Goal: Task Accomplishment & Management: Complete application form

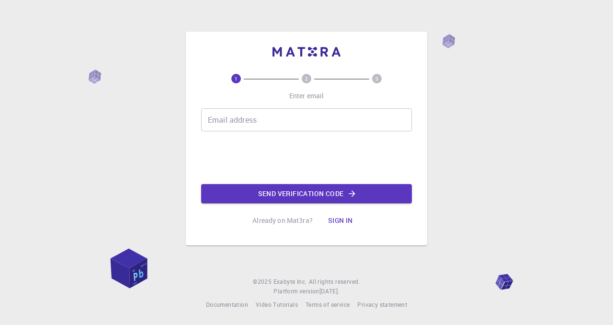
click at [261, 117] on input "Email address" at bounding box center [306, 119] width 211 height 23
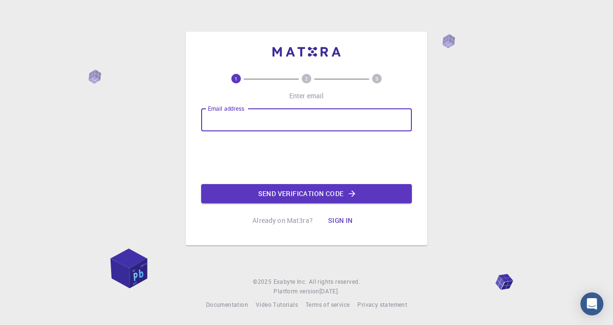
type input "[EMAIL_ADDRESS][DOMAIN_NAME]"
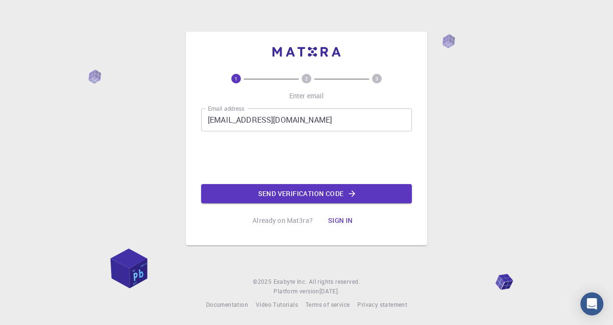
click at [309, 115] on input "[EMAIL_ADDRESS][DOMAIN_NAME]" at bounding box center [306, 119] width 211 height 23
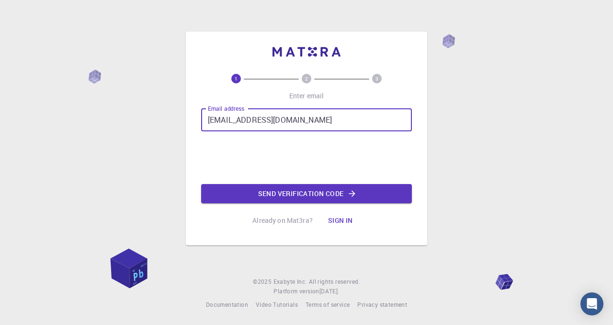
click at [308, 116] on input "[EMAIL_ADDRESS][DOMAIN_NAME]" at bounding box center [306, 119] width 211 height 23
click at [308, 116] on input "Email address" at bounding box center [306, 119] width 211 height 23
type input "[EMAIL_ADDRESS][DOMAIN_NAME]"
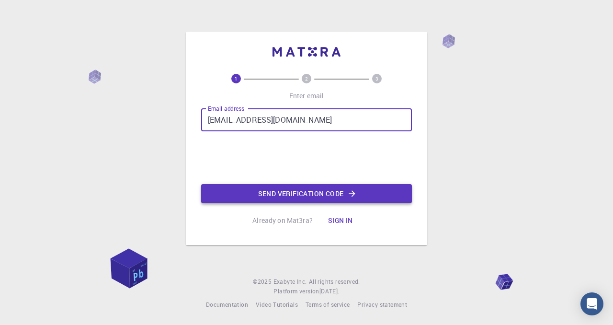
click at [285, 191] on button "Send verification code" at bounding box center [306, 193] width 211 height 19
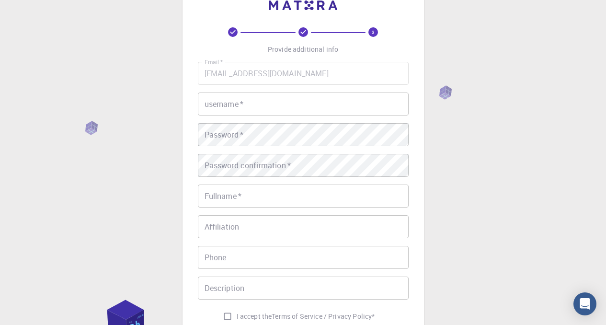
scroll to position [29, 0]
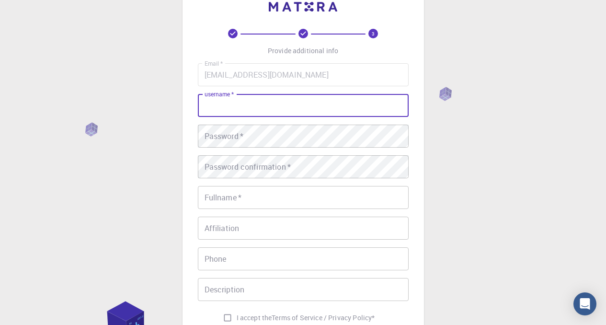
click at [328, 104] on input "username   *" at bounding box center [303, 105] width 211 height 23
type input "gels2808"
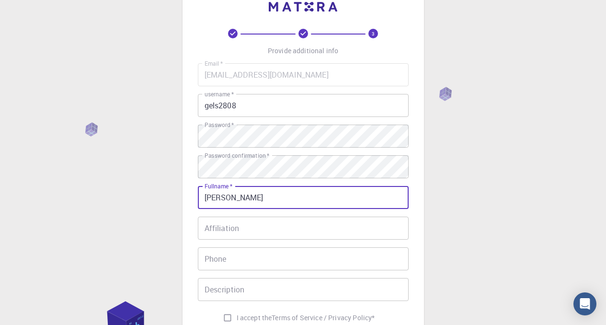
click at [217, 201] on input "[PERSON_NAME]" at bounding box center [303, 197] width 211 height 23
click at [253, 199] on input "Gels Loremia" at bounding box center [303, 197] width 211 height 23
type input "Gels"
click at [250, 264] on input "Phone" at bounding box center [303, 258] width 211 height 23
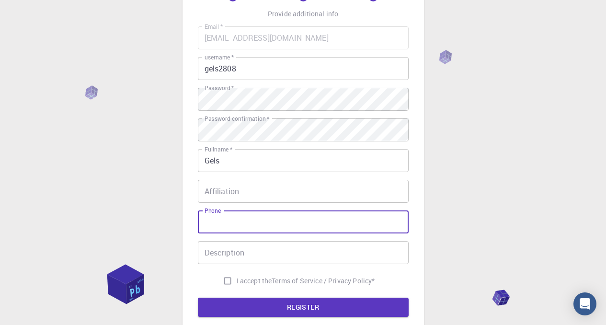
scroll to position [67, 0]
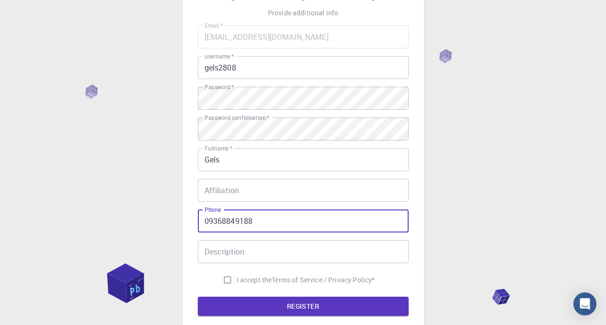
type input "09368849188"
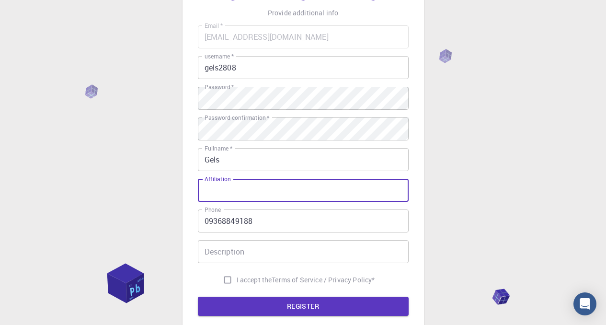
click at [309, 183] on input "Affiliation" at bounding box center [303, 190] width 211 height 23
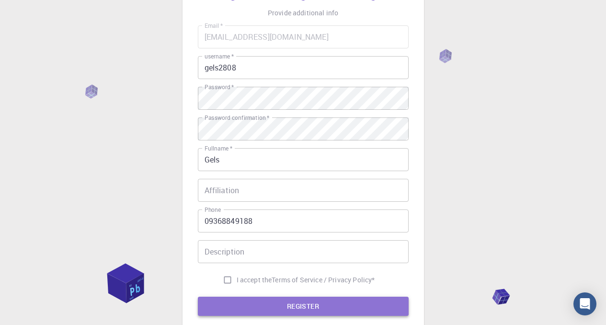
click at [280, 315] on button "REGISTER" at bounding box center [303, 305] width 211 height 19
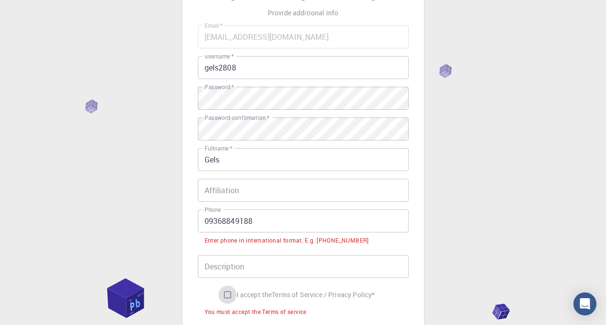
click at [222, 296] on input "I accept the Terms of Service / Privacy Policy *" at bounding box center [227, 294] width 18 height 18
checkbox input "true"
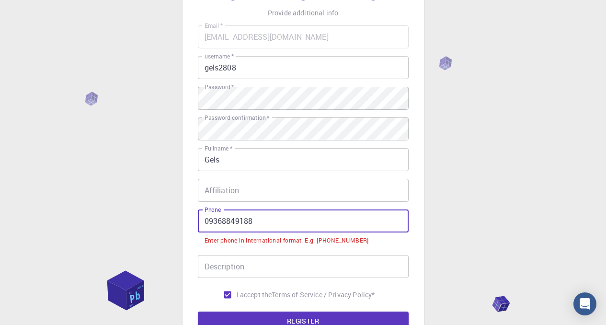
click at [227, 220] on input "09368849188" at bounding box center [303, 220] width 211 height 23
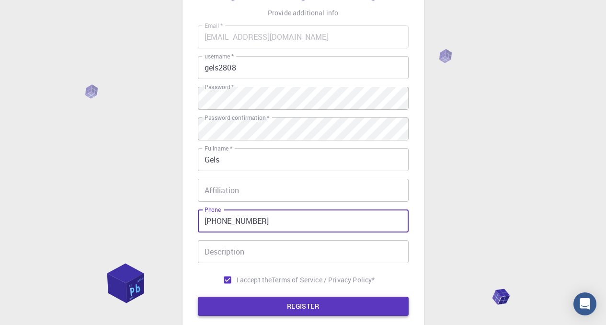
type input "[PHONE_NUMBER]"
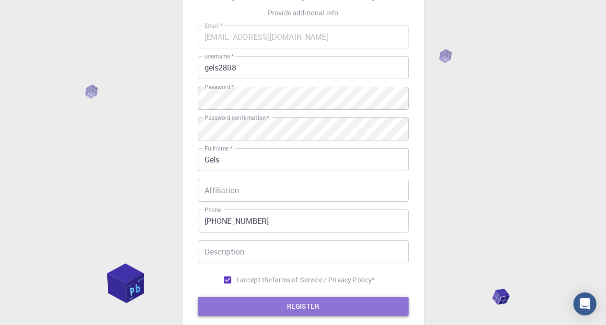
click at [262, 301] on button "REGISTER" at bounding box center [303, 305] width 211 height 19
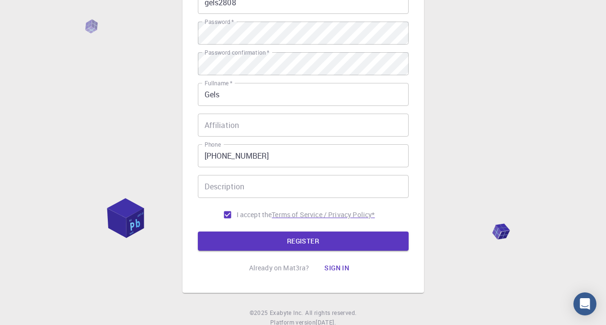
scroll to position [131, 0]
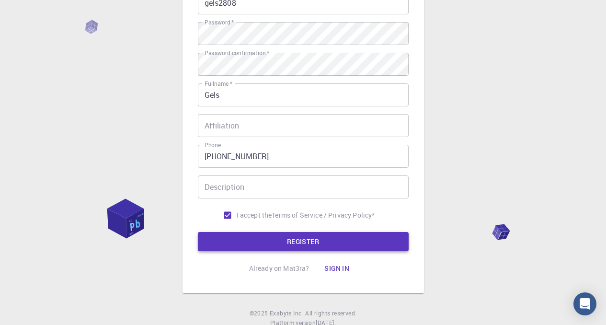
click at [313, 239] on button "REGISTER" at bounding box center [303, 241] width 211 height 19
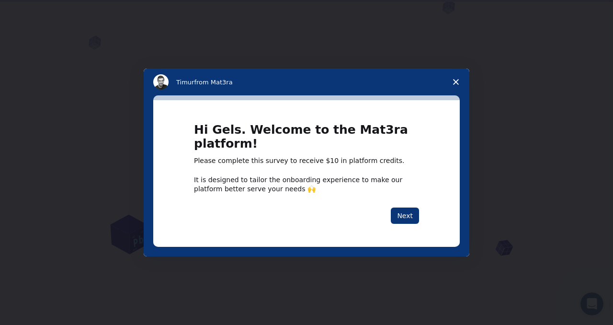
click at [453, 84] on span "Close survey" at bounding box center [455, 81] width 27 height 27
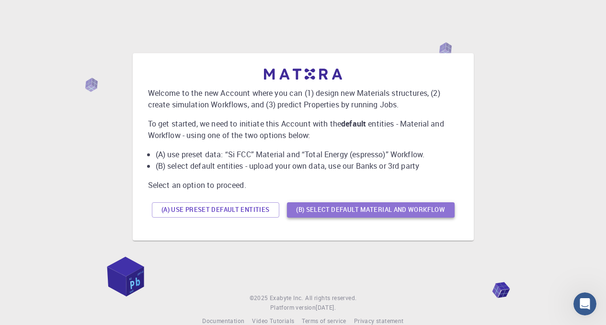
click at [379, 209] on button "(B) Select default material and workflow" at bounding box center [371, 209] width 168 height 15
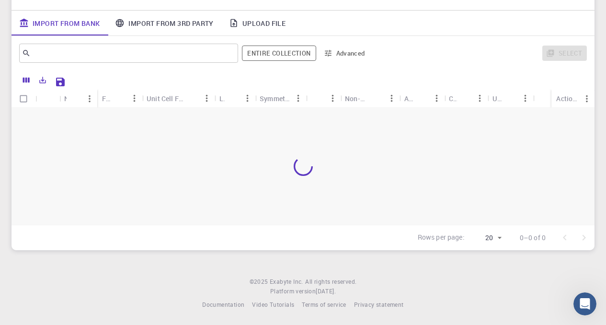
scroll to position [112, 0]
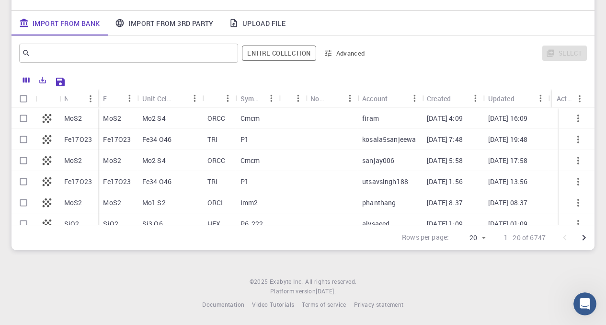
click at [23, 120] on input "Select row" at bounding box center [23, 118] width 18 height 18
checkbox input "true"
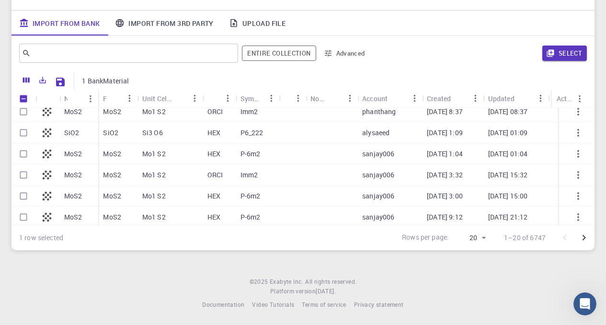
scroll to position [91, 0]
click at [18, 180] on input "Select row" at bounding box center [23, 175] width 18 height 18
checkbox input "true"
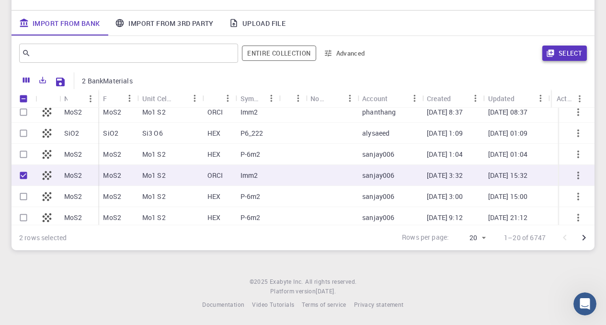
click at [566, 47] on button "Select" at bounding box center [564, 52] width 45 height 15
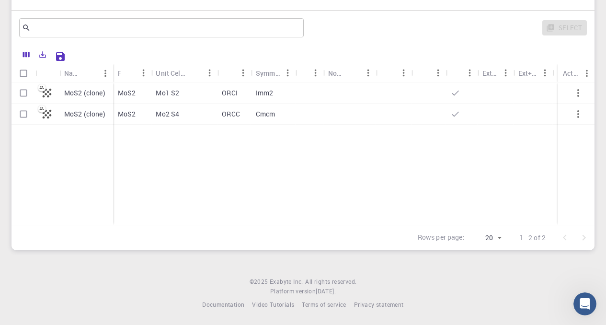
click at [272, 94] on p "Imm2" at bounding box center [265, 93] width 18 height 10
checkbox input "true"
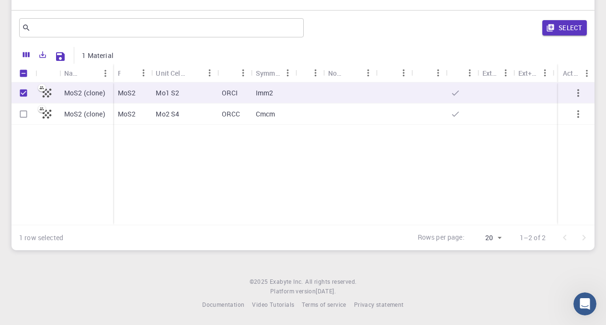
click at [270, 119] on div "Cmcm" at bounding box center [273, 113] width 45 height 21
checkbox input "true"
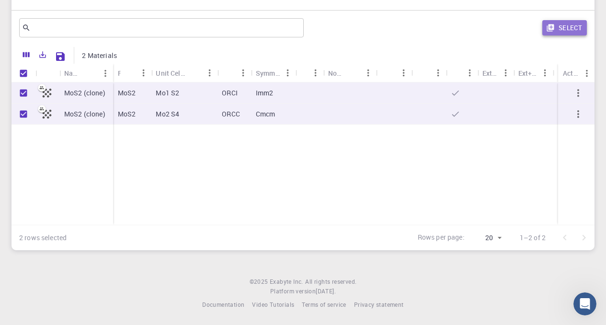
click at [557, 29] on button "Select" at bounding box center [564, 27] width 45 height 15
checkbox input "false"
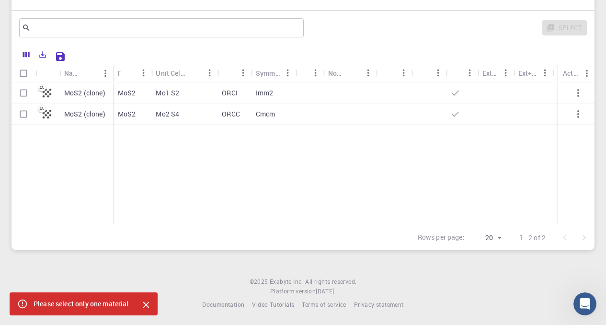
click at [186, 96] on div "Mo1 S2" at bounding box center [184, 92] width 66 height 21
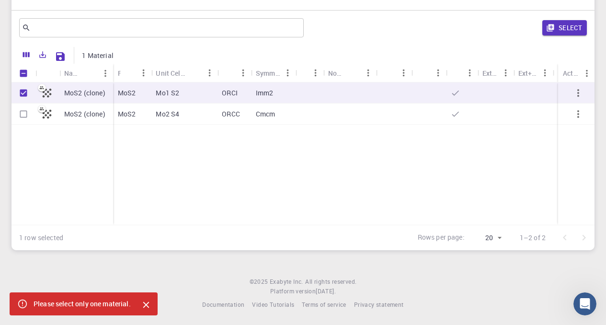
checkbox input "true"
click at [552, 30] on icon "button" at bounding box center [549, 27] width 7 height 7
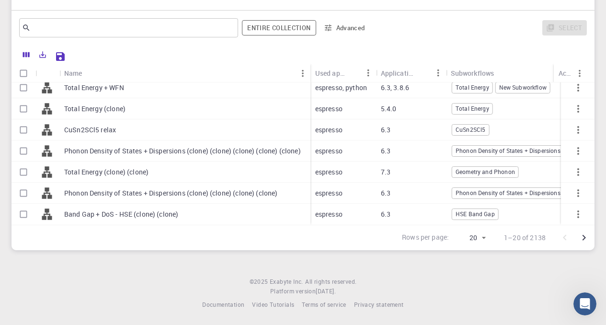
scroll to position [286, 0]
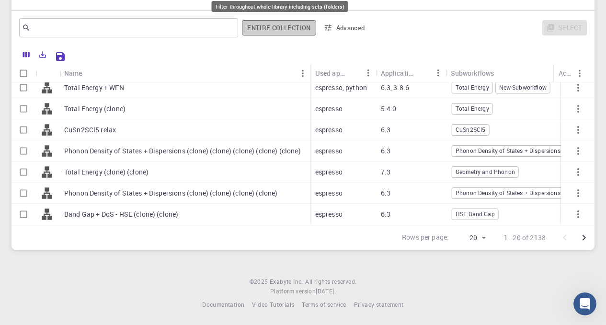
click at [287, 23] on button "Entire collection" at bounding box center [279, 27] width 74 height 15
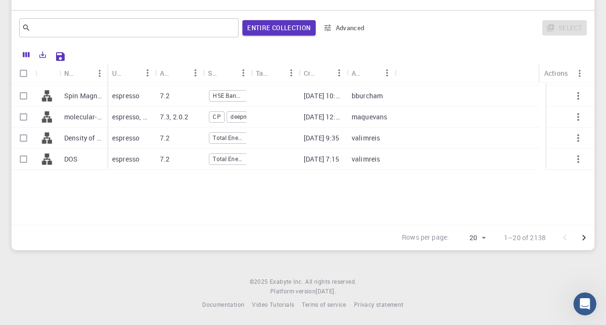
scroll to position [0, 0]
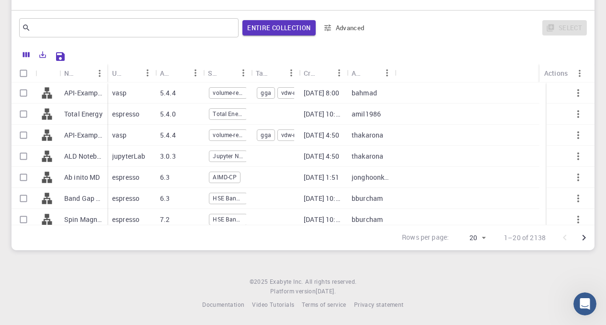
click at [28, 106] on input "Select row" at bounding box center [23, 114] width 18 height 18
checkbox input "true"
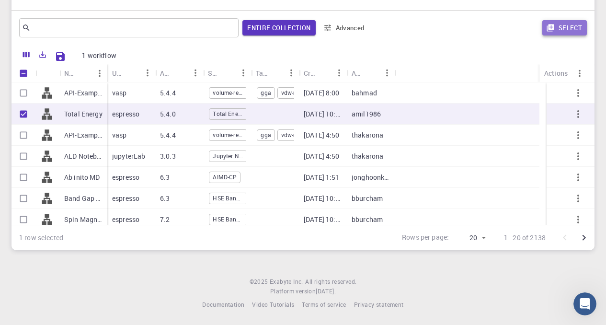
click at [576, 21] on button "Select" at bounding box center [564, 27] width 45 height 15
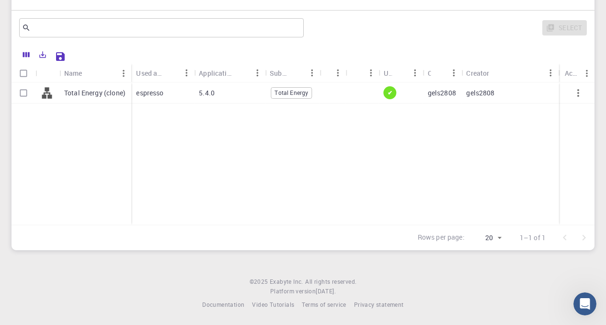
click at [34, 91] on div at bounding box center [23, 92] width 24 height 21
click at [399, 93] on div "✔" at bounding box center [401, 92] width 44 height 21
checkbox input "true"
click at [399, 93] on div "✔" at bounding box center [401, 92] width 44 height 21
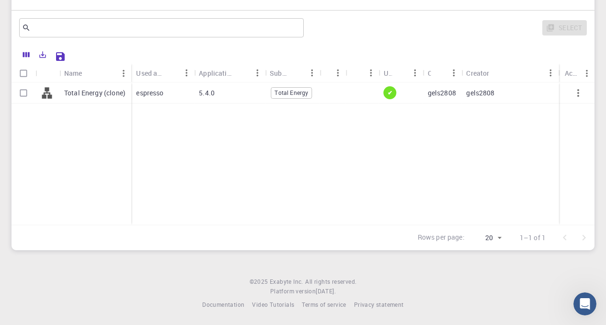
checkbox input "false"
click at [399, 93] on div "✔" at bounding box center [401, 92] width 44 height 21
checkbox input "true"
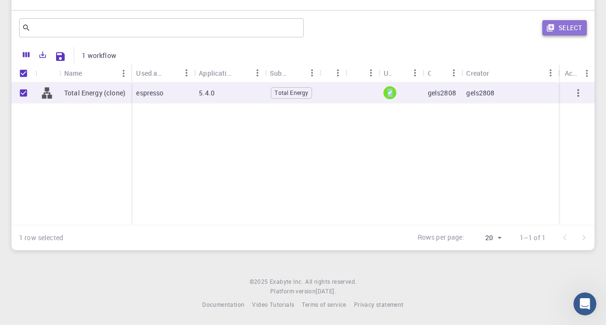
click at [551, 26] on icon "button" at bounding box center [549, 27] width 7 height 7
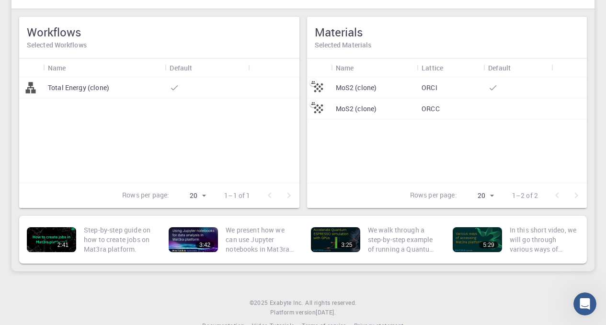
click at [378, 77] on div "MoS2 (clone)" at bounding box center [374, 87] width 86 height 21
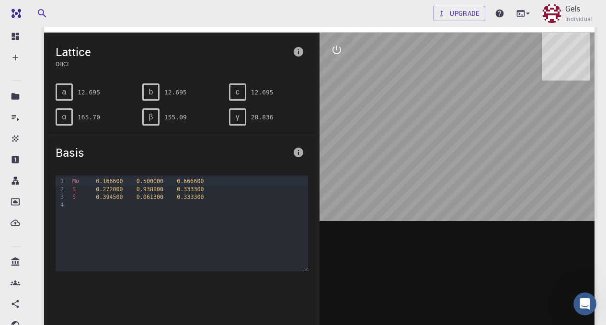
scroll to position [60, 0]
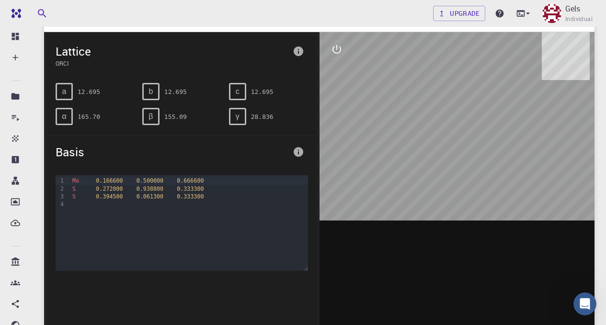
drag, startPoint x: 454, startPoint y: 110, endPoint x: 426, endPoint y: 114, distance: 28.5
click at [427, 114] on div at bounding box center [456, 181] width 275 height 298
drag, startPoint x: 454, startPoint y: 57, endPoint x: 430, endPoint y: 71, distance: 27.9
click at [430, 71] on div at bounding box center [456, 181] width 275 height 298
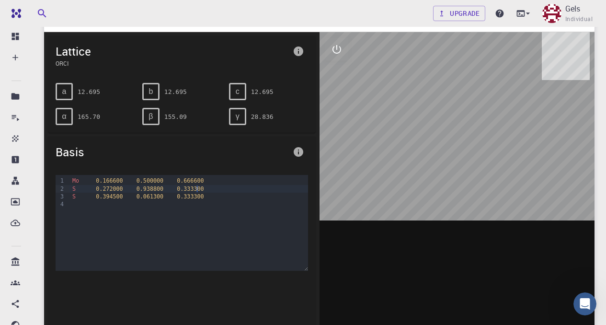
click at [196, 189] on span "0.333300" at bounding box center [190, 188] width 27 height 7
click at [196, 197] on span "0.333300" at bounding box center [190, 196] width 27 height 7
click at [195, 203] on div at bounding box center [188, 204] width 238 height 8
